Goal: Information Seeking & Learning: Obtain resource

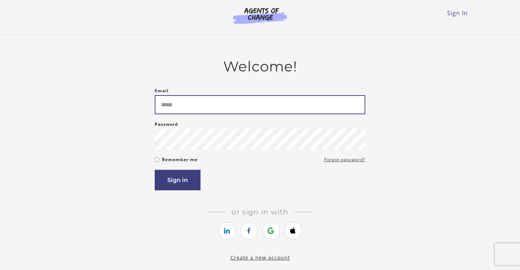
type input "**********"
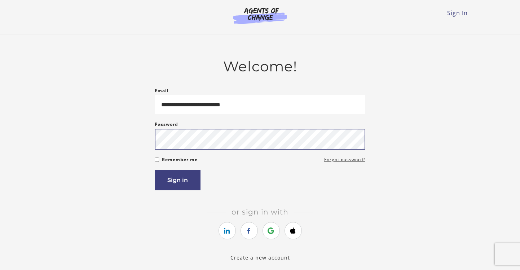
click at [177, 181] on button "Sign in" at bounding box center [178, 180] width 46 height 21
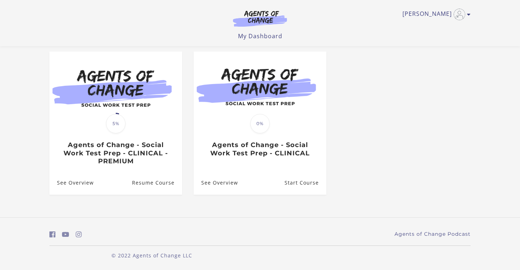
scroll to position [61, 0]
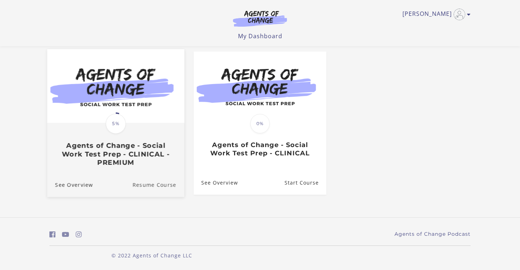
click at [153, 183] on link "Resume Course" at bounding box center [158, 184] width 52 height 24
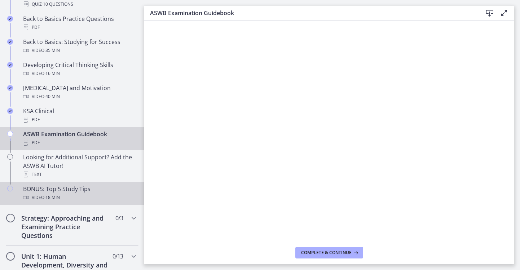
scroll to position [240, 0]
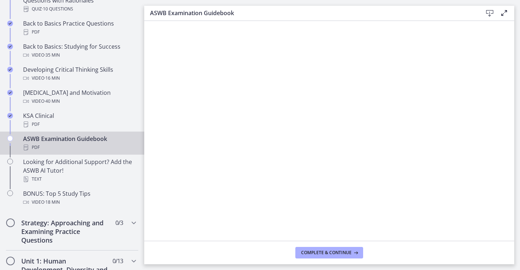
click at [488, 14] on icon at bounding box center [489, 13] width 9 height 9
